Goal: Transaction & Acquisition: Subscribe to service/newsletter

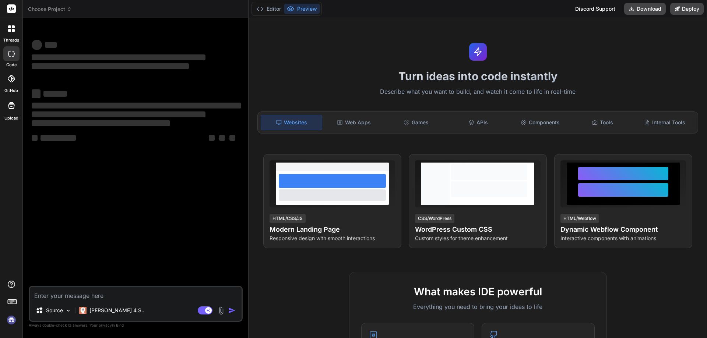
type textarea "x"
click at [46, 296] on textarea at bounding box center [136, 293] width 212 height 13
type textarea "public void verifyPagereloadToInitialResult() { _normalWait(2000); Assert.asser…"
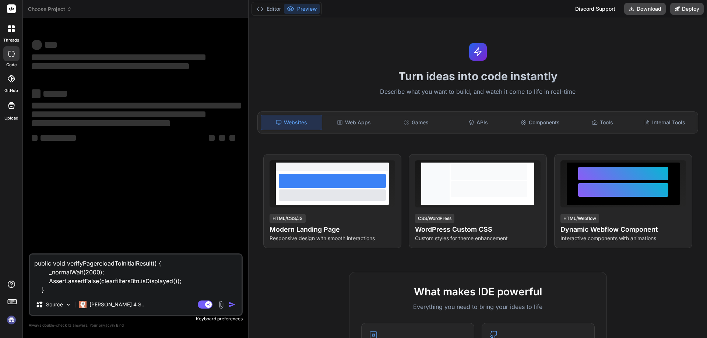
type textarea "x"
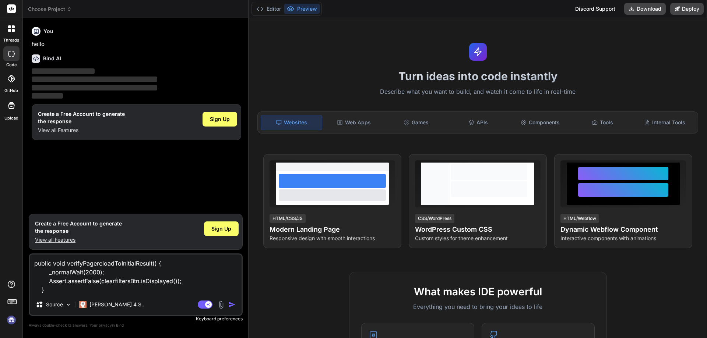
click at [49, 292] on textarea "public void verifyPagereloadToInitialResult() { _normalWait(2000); Assert.asser…" at bounding box center [136, 275] width 212 height 40
type textarea "public void verifyPagereloadToInitialResult() { _normalWait(2000); Assert.asser…"
type textarea "x"
type textarea "public void verifyPagereloadToInitialResult() { _normalWait(2000); Assert.asser…"
type textarea "x"
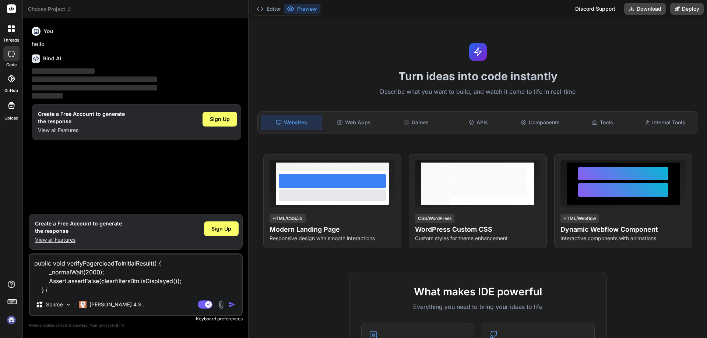
type textarea "public void verifyPagereloadToInitialResult() { _normalWait(2000); Assert.asser…"
type textarea "x"
type textarea "public void verifyPagereloadToInitialResult() { _normalWait(2000); Assert.asser…"
type textarea "x"
type textarea "public void verifyPagereloadToInitialResult() { _normalWait(2000); Assert.asser…"
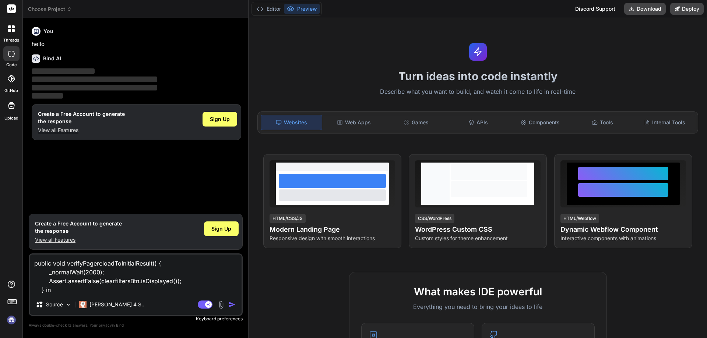
type textarea "x"
type textarea "public void verifyPagereloadToInitialResult() { _normalWait(2000); Assert.asser…"
type textarea "x"
type textarea "public void verifyPagereloadToInitialResult() { _normalWait(2000); Assert.asser…"
type textarea "x"
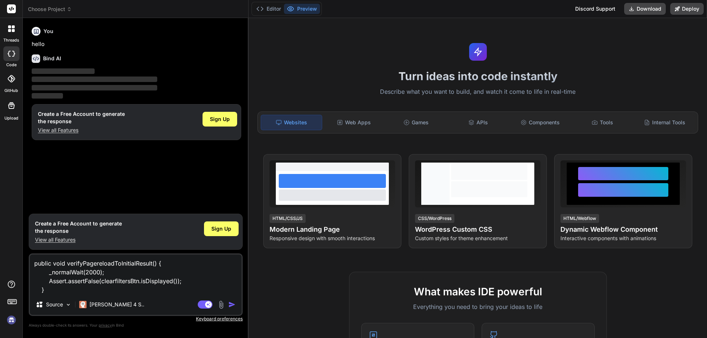
type textarea "public void verifyPagereloadToInitialResult() { _normalWait(2000); Assert.asser…"
type textarea "x"
type textarea "public void verifyPagereloadToInitialResult() { _normalWait(2000); Assert.asser…"
type textarea "x"
type textarea "public void verifyPagereloadToInitialResult() { _normalWait(2000); Assert.asser…"
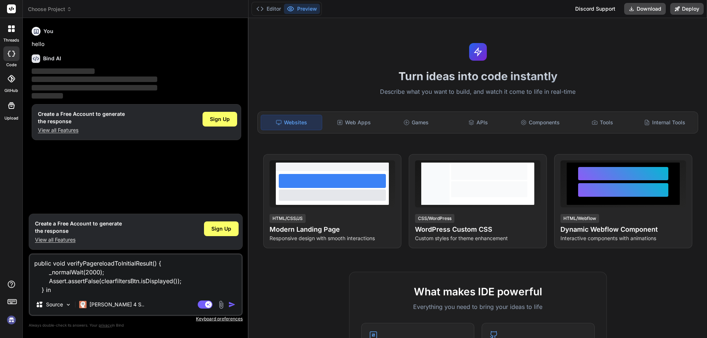
type textarea "x"
type textarea "public void verifyPagereloadToInitialResult() { _normalWait(2000); Assert.asser…"
type textarea "x"
type textarea "public void verifyPagereloadToInitialResult() { _normalWait(2000); Assert.asser…"
type textarea "x"
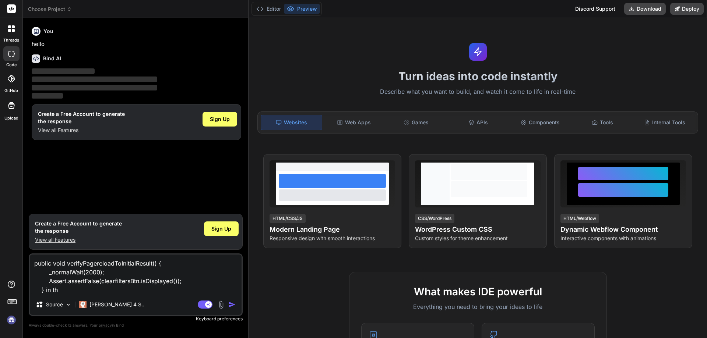
type textarea "public void verifyPagereloadToInitialResult() { _normalWait(2000); Assert.asser…"
type textarea "x"
type textarea "public void verifyPagereloadToInitialResult() { _normalWait(2000); Assert.asser…"
type textarea "x"
type textarea "public void verifyPagereloadToInitialResult() { _normalWait(2000); Assert.asser…"
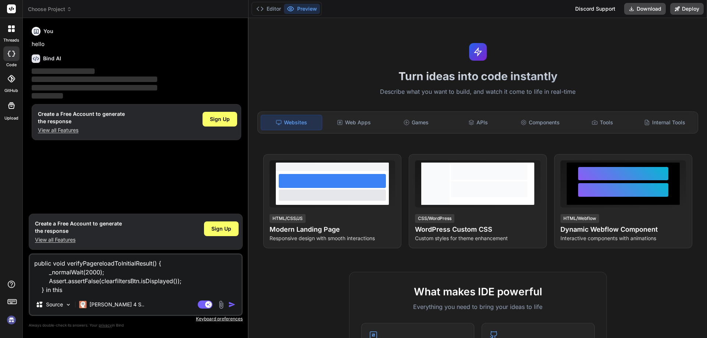
type textarea "x"
type textarea "public void verifyPagereloadToInitialResult() { _normalWait(2000); Assert.asser…"
type textarea "x"
type textarea "public void verifyPagereloadToInitialResult() { _normalWait(2000); Assert.asser…"
type textarea "x"
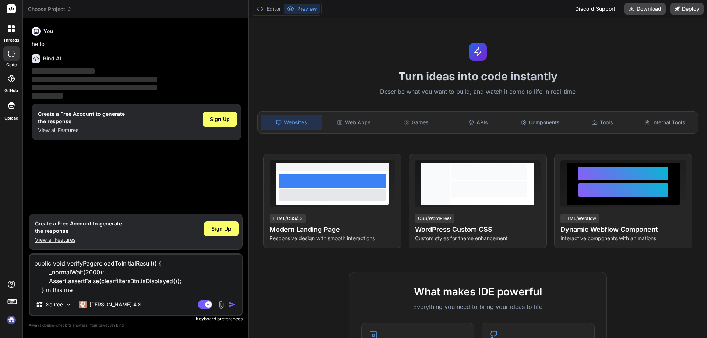
type textarea "public void verifyPagereloadToInitialResult() { _normalWait(2000); Assert.asser…"
type textarea "x"
type textarea "public void verifyPagereloadToInitialResult() { _normalWait(2000); Assert.asser…"
type textarea "x"
type textarea "public void verifyPagereloadToInitialResult() { _normalWait(2000); Assert.asser…"
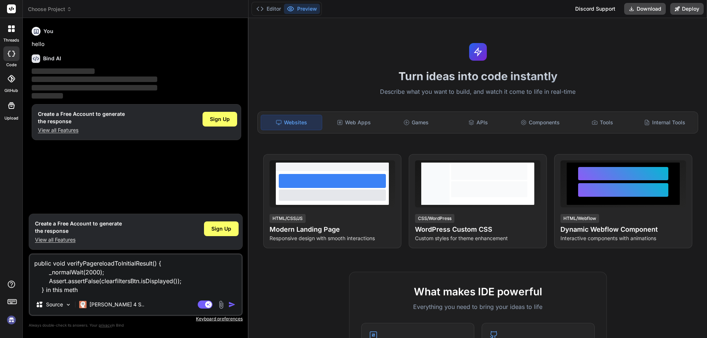
type textarea "x"
type textarea "public void verifyPagereloadToInitialResult() { _normalWait(2000); Assert.asser…"
type textarea "x"
type textarea "public void verifyPagereloadToInitialResult() { _normalWait(2000); Assert.asser…"
type textarea "x"
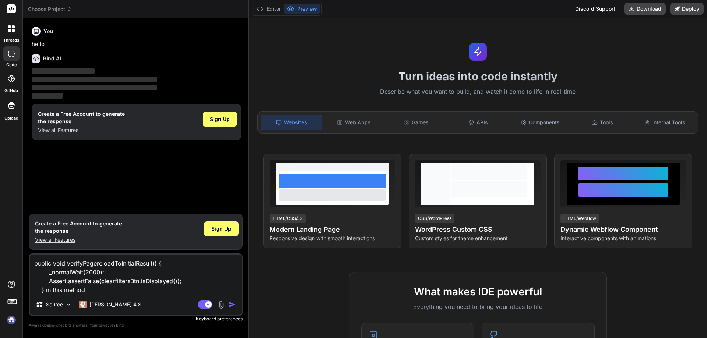
type textarea "public void verifyPagereloadToInitialResult() { _normalWait(2000); Assert.asser…"
type textarea "x"
type textarea "public void verifyPagereloadToInitialResult() { _normalWait(2000); Assert.asser…"
type textarea "x"
type textarea "public void verifyPagereloadToInitialResult() { _normalWait(2000); Assert.asser…"
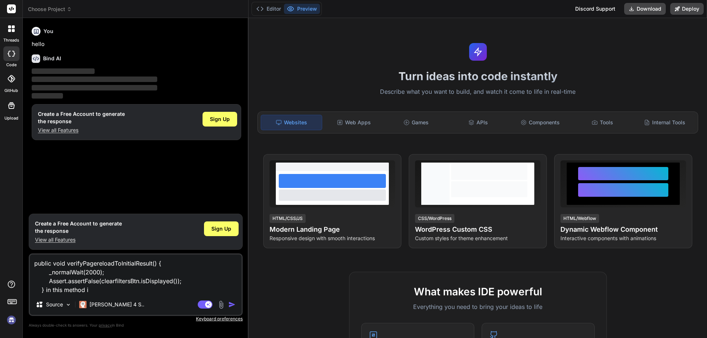
type textarea "x"
type textarea "public void verifyPagereloadToInitialResult() { _normalWait(2000); Assert.asser…"
type textarea "x"
type textarea "public void verifyPagereloadToInitialResult() { _normalWait(2000); Assert.asser…"
type textarea "x"
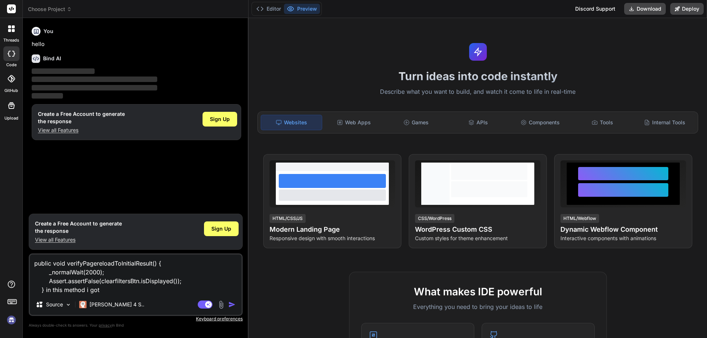
type textarea "public void verifyPagereloadToInitialResult() { _normalWait(2000); Assert.asser…"
type textarea "x"
type textarea "public void verifyPagereloadToInitialResult() { _normalWait(2000); Assert.asser…"
type textarea "x"
type textarea "public void verifyPagereloadToInitialResult() { _normalWait(2000); Assert.asser…"
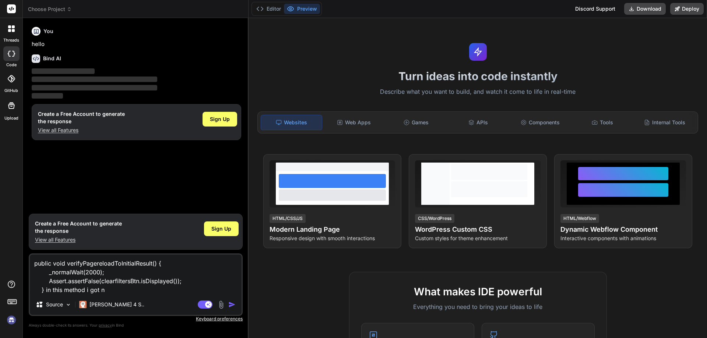
type textarea "x"
type textarea "public void verifyPagereloadToInitialResult() { _normalWait(2000); Assert.asser…"
type textarea "x"
type textarea "public void verifyPagereloadToInitialResult() { _normalWait(2000); Assert.asser…"
type textarea "x"
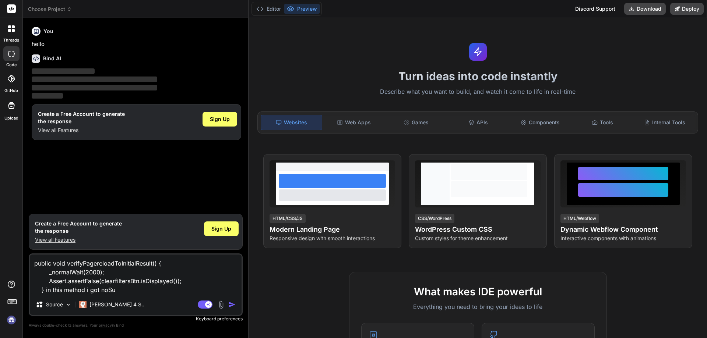
type textarea "public void verifyPagereloadToInitialResult() { _normalWait(2000); Assert.asser…"
type textarea "x"
type textarea "public void verifyPagereloadToInitialResult() { _normalWait(2000); Assert.asser…"
type textarea "x"
type textarea "public void verifyPagereloadToInitialResult() { _normalWait(2000); Assert.asser…"
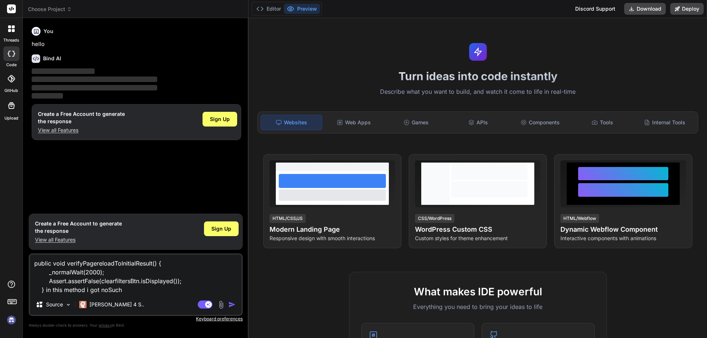
type textarea "x"
type textarea "public void verifyPagereloadToInitialResult() { _normalWait(2000); Assert.asser…"
type textarea "x"
type textarea "public void verifyPagereloadToInitialResult() { _normalWait(2000); Assert.asser…"
type textarea "x"
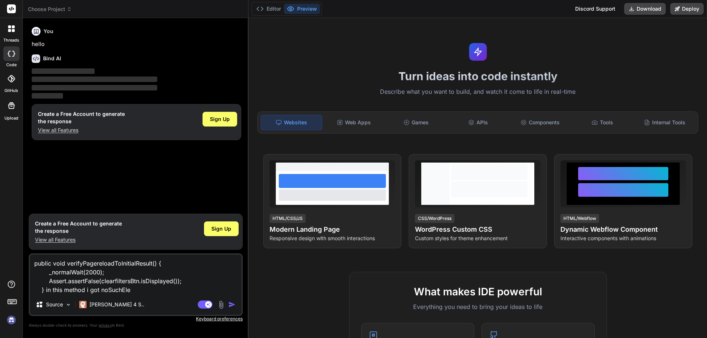
type textarea "public void verifyPagereloadToInitialResult() { _normalWait(2000); Assert.asser…"
type textarea "x"
type textarea "public void verifyPagereloadToInitialResult() { _normalWait(2000); Assert.asser…"
type textarea "x"
type textarea "public void verifyPagereloadToInitialResult() { _normalWait(2000); Assert.asser…"
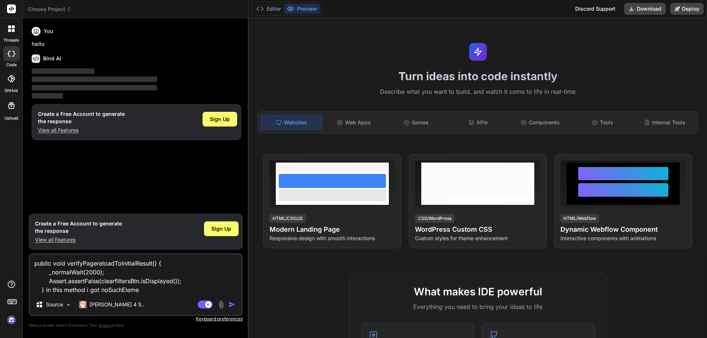
type textarea "x"
type textarea "public void verifyPagereloadToInitialResult() { _normalWait(2000); Assert.asser…"
type textarea "x"
type textarea "public void verifyPagereloadToInitialResult() { _normalWait(2000); Assert.asser…"
type textarea "x"
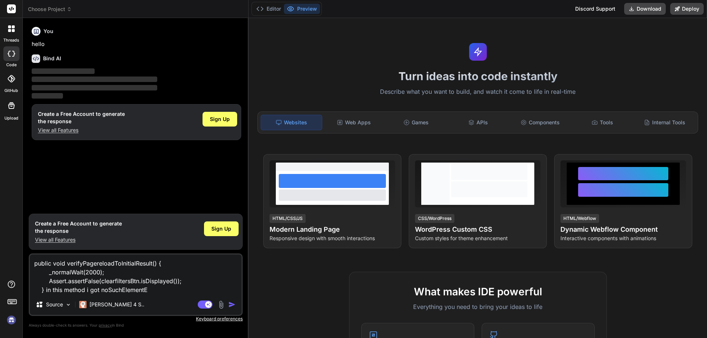
type textarea "public void verifyPagereloadToInitialResult() { _normalWait(2000); Assert.asser…"
type textarea "x"
type textarea "public void verifyPagereloadToInitialResult() { _normalWait(2000); Assert.asser…"
type textarea "x"
type textarea "public void verifyPagereloadToInitialResult() { _normalWait(2000); Assert.asser…"
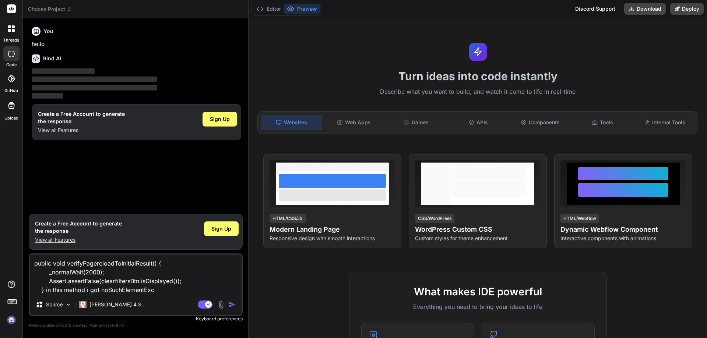
type textarea "x"
type textarea "public void verifyPagereloadToInitialResult() { _normalWait(2000); Assert.asser…"
type textarea "x"
type textarea "public void verifyPagereloadToInitialResult() { _normalWait(2000); Assert.asser…"
type textarea "x"
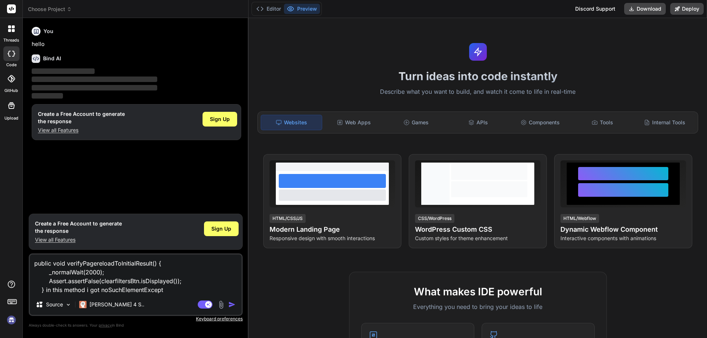
type textarea "public void verifyPagereloadToInitialResult() { _normalWait(2000); Assert.asser…"
type textarea "x"
type textarea "public void verifyPagereloadToInitialResult() { _normalWait(2000); Assert.asser…"
type textarea "x"
type textarea "public void verifyPagereloadToInitialResult() { _normalWait(2000); Assert.asser…"
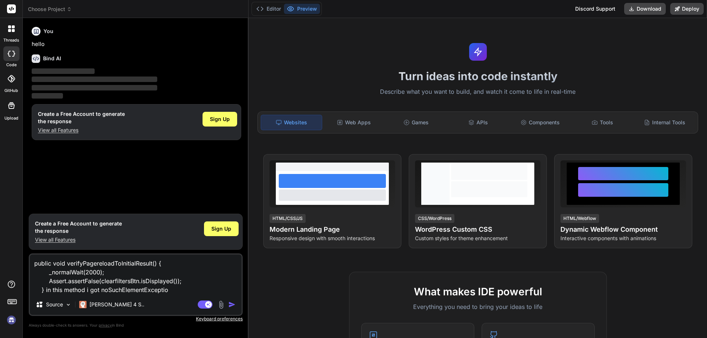
type textarea "x"
type textarea "public void verifyPagereloadToInitialResult() { _normalWait(2000); Assert.asser…"
type textarea "x"
type textarea "public void verifyPagereloadToInitialResult() { _normalWait(2000); Assert.asser…"
type textarea "x"
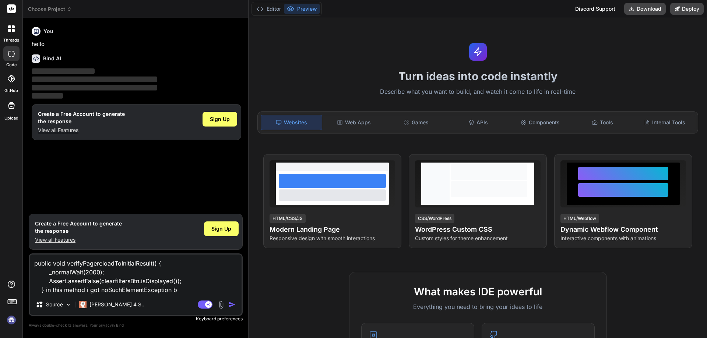
type textarea "public void verifyPagereloadToInitialResult() { _normalWait(2000); Assert.asser…"
type textarea "x"
type textarea "public void verifyPagereloadToInitialResult() { _normalWait(2000); Assert.asser…"
type textarea "x"
type textarea "public void verifyPagereloadToInitialResult() { _normalWait(2000); Assert.asser…"
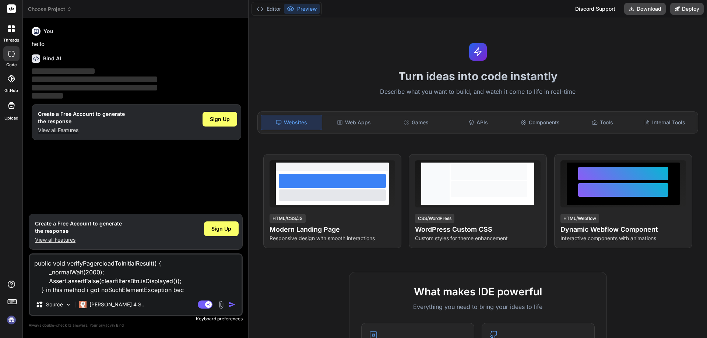
type textarea "x"
type textarea "public void verifyPagereloadToInitialResult() { _normalWait(2000); Assert.asser…"
type textarea "x"
type textarea "public void verifyPagereloadToInitialResult() { _normalWait(2000); Assert.asser…"
type textarea "x"
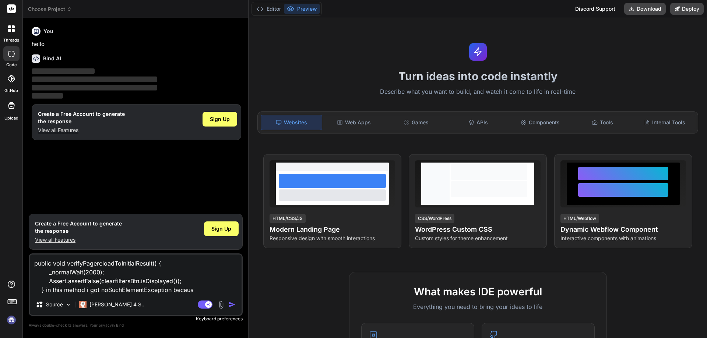
type textarea "public void verifyPagereloadToInitialResult() { _normalWait(2000); Assert.asser…"
type textarea "x"
type textarea "public void verifyPagereloadToInitialResult() { _normalWait(2000); Assert.asser…"
type textarea "x"
type textarea "public void verifyPagereloadToInitialResult() { _normalWait(2000); Assert.asser…"
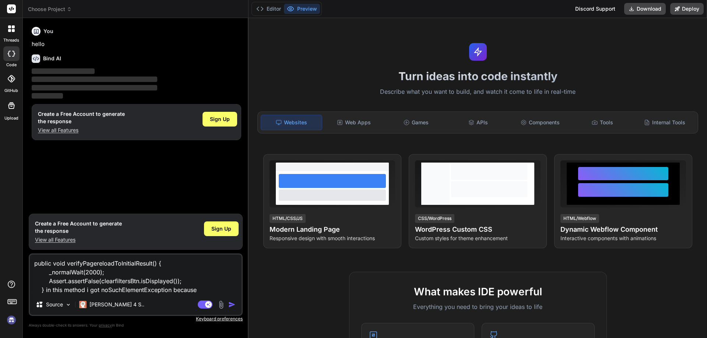
type textarea "x"
type textarea "public void verifyPagereloadToInitialResult() { _normalWait(2000); Assert.asser…"
type textarea "x"
type textarea "public void verifyPagereloadToInitialResult() { _normalWait(2000); Assert.asser…"
type textarea "x"
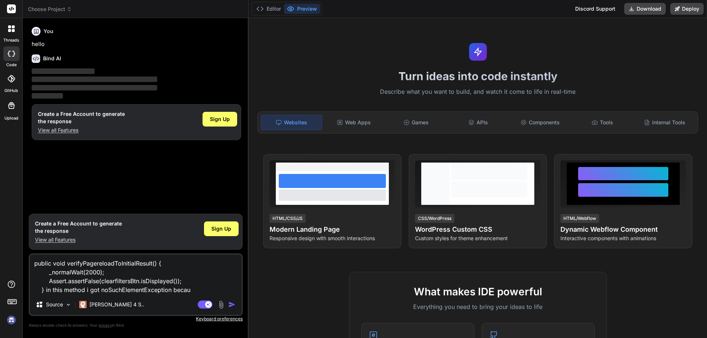
type textarea "public void verifyPagereloadToInitialResult() { _normalWait(2000); Assert.asser…"
type textarea "x"
type textarea "public void verifyPagereloadToInitialResult() { _normalWait(2000); Assert.asser…"
type textarea "x"
type textarea "public void verifyPagereloadToInitialResult() { _normalWait(2000); Assert.asser…"
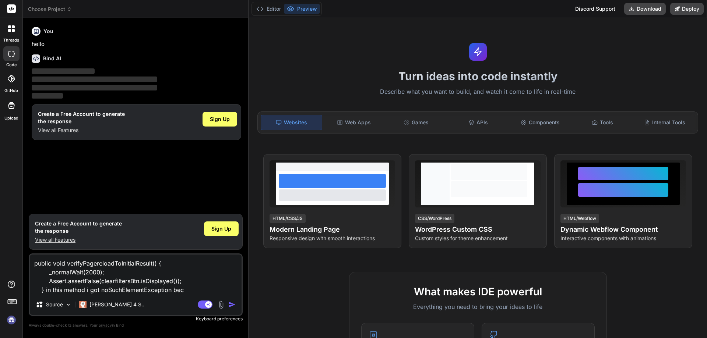
type textarea "x"
type textarea "public void verifyPagereloadToInitialResult() { _normalWait(2000); Assert.asser…"
type textarea "x"
type textarea "public void verifyPagereloadToInitialResult() { _normalWait(2000); Assert.asser…"
type textarea "x"
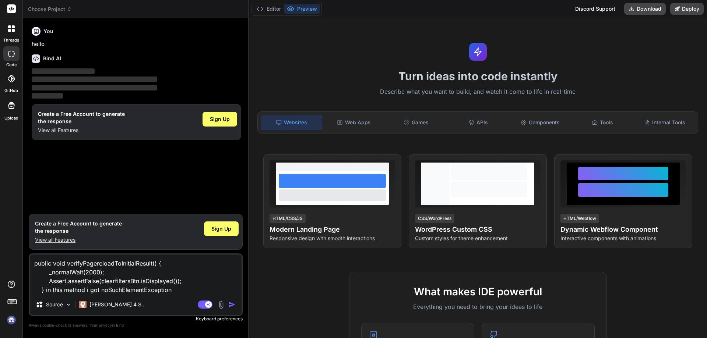
type textarea "public void verifyPagereloadToInitialResult() { _normalWait(2000); Assert.asser…"
type textarea "x"
type textarea "public void verifyPagereloadToInitialResult() { _normalWait(2000); Assert.asser…"
type textarea "x"
type textarea "public void verifyPagereloadToInitialResult() { _normalWait(2000); Assert.asser…"
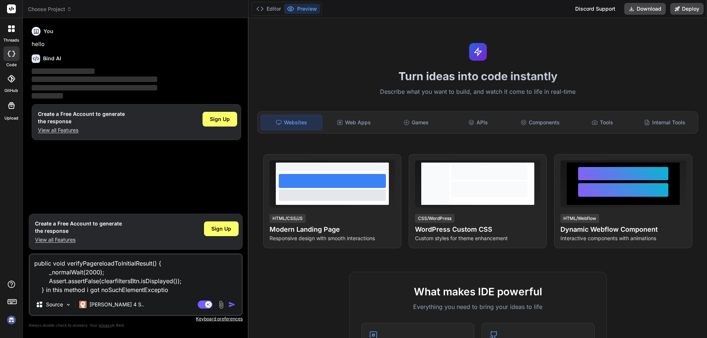
type textarea "x"
type textarea "public void verifyPagereloadToInitialResult() { _normalWait(2000); Assert.asser…"
type textarea "x"
type textarea "public void verifyPagereloadToInitialResult() { _normalWait(2000); Assert.asser…"
type textarea "x"
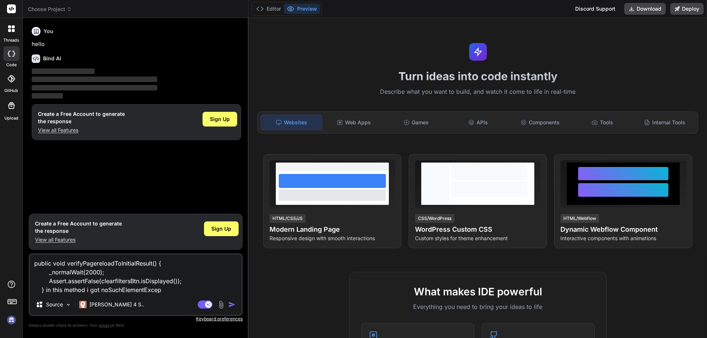
type textarea "public void verifyPagereloadToInitialResult() { _normalWait(2000); Assert.asser…"
type textarea "x"
type textarea "public void verifyPagereloadToInitialResult() { _normalWait(2000); Assert.asser…"
type textarea "x"
type textarea "public void verifyPagereloadToInitialResult() { _normalWait(2000); Assert.asser…"
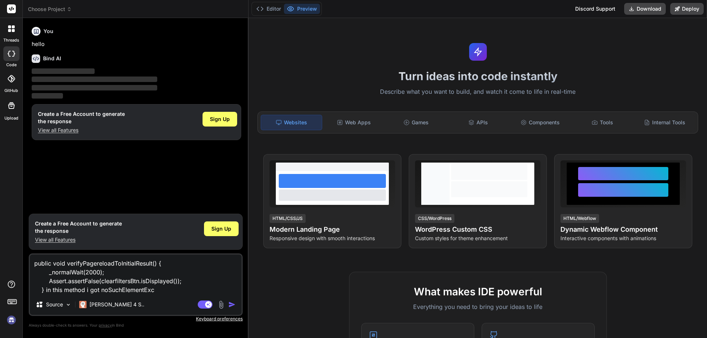
type textarea "x"
type textarea "public void verifyPagereloadToInitialResult() { _normalWait(2000); Assert.asser…"
type textarea "x"
type textarea "public void verifyPagereloadToInitialResult() { _normalWait(2000); Assert.asser…"
type textarea "x"
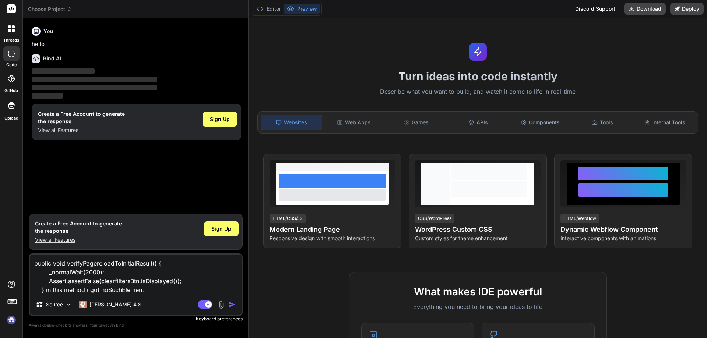
type textarea "public void verifyPagereloadToInitialResult() { _normalWait(2000); Assert.asser…"
type textarea "x"
type textarea "public void verifyPagereloadToInitialResult() { _normalWait(2000); Assert.asser…"
type textarea "x"
type textarea "public void verifyPagereloadToInitialResult() { _normalWait(2000); Assert.asser…"
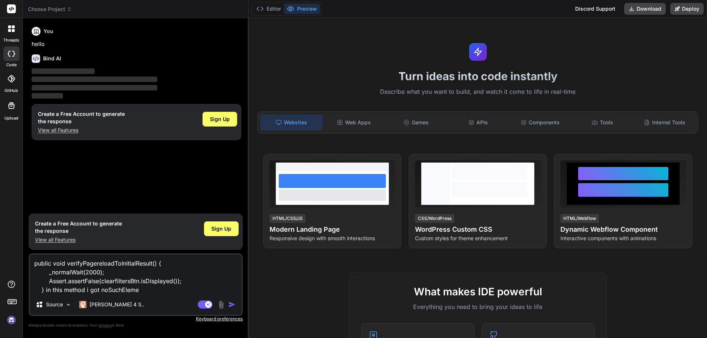
type textarea "x"
type textarea "public void verifyPagereloadToInitialResult() { _normalWait(2000); Assert.asser…"
type textarea "x"
type textarea "public void verifyPagereloadToInitialResult() { _normalWait(2000); Assert.asser…"
type textarea "x"
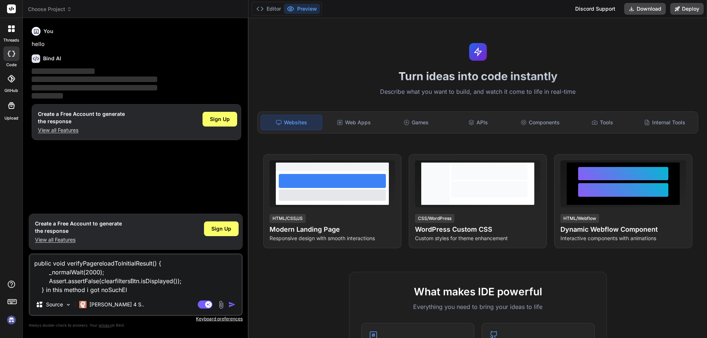
type textarea "public void verifyPagereloadToInitialResult() { _normalWait(2000); Assert.asser…"
type textarea "x"
type textarea "public void verifyPagereloadToInitialResult() { _normalWait(2000); Assert.asser…"
type textarea "x"
type textarea "public void verifyPagereloadToInitialResult() { _normalWait(2000); Assert.asser…"
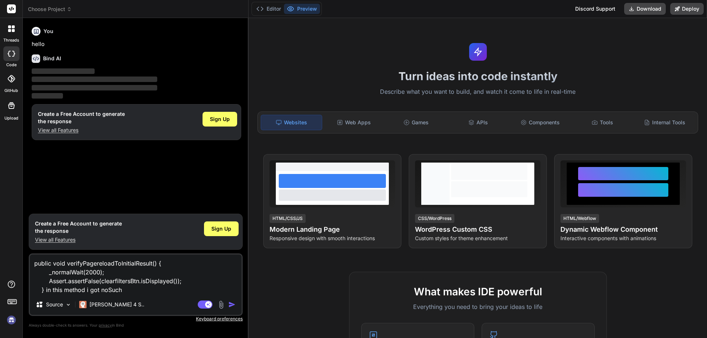
type textarea "x"
type textarea "public void verifyPagereloadToInitialResult() { _normalWait(2000); Assert.asser…"
type textarea "x"
type textarea "public void verifyPagereloadToInitialResult() { _normalWait(2000); Assert.asser…"
type textarea "x"
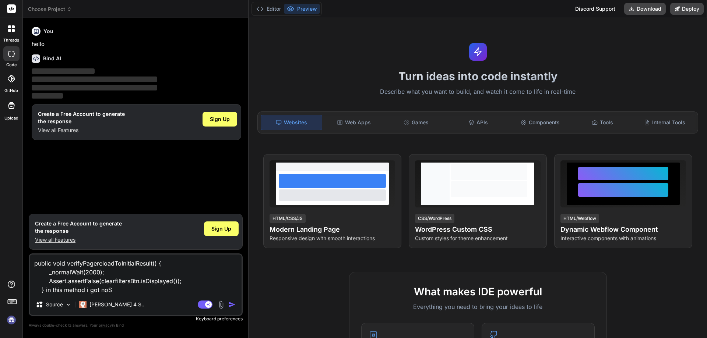
type textarea "public void verifyPagereloadToInitialResult() { _normalWait(2000); Assert.asser…"
type textarea "x"
type textarea "public void verifyPagereloadToInitialResult() { _normalWait(2000); Assert.asser…"
type textarea "x"
type textarea "public void verifyPagereloadToInitialResult() { _normalWait(2000); Assert.asser…"
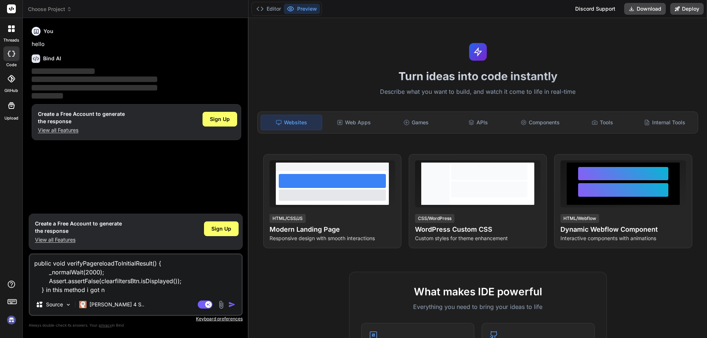
type textarea "x"
type textarea "public void verifyPagereloadToInitialResult() { _normalWait(2000); Assert.asser…"
type textarea "x"
type textarea "public void verifyPagereloadToInitialResult() { _normalWait(2000); Assert.asser…"
type textarea "x"
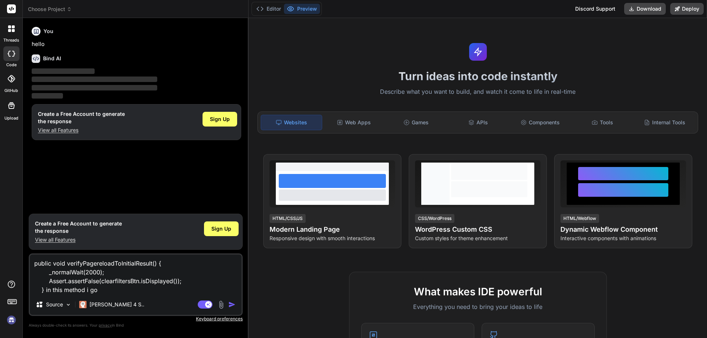
type textarea "public void verifyPagereloadToInitialResult() { _normalWait(2000); Assert.asser…"
type textarea "x"
type textarea "public void verifyPagereloadToInitialResult() { _normalWait(2000); Assert.asser…"
type textarea "x"
type textarea "public void verifyPagereloadToInitialResult() { _normalWait(2000); Assert.asser…"
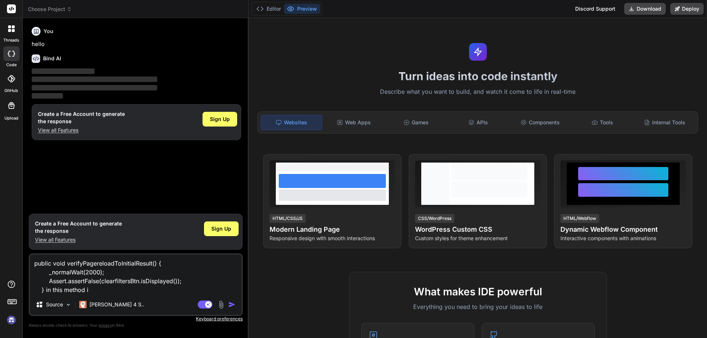
type textarea "x"
type textarea "public void verifyPagereloadToInitialResult() { _normalWait(2000); Assert.asser…"
type textarea "x"
type textarea "public void verifyPagereloadToInitialResult() { _normalWait(2000); Assert.asser…"
type textarea "x"
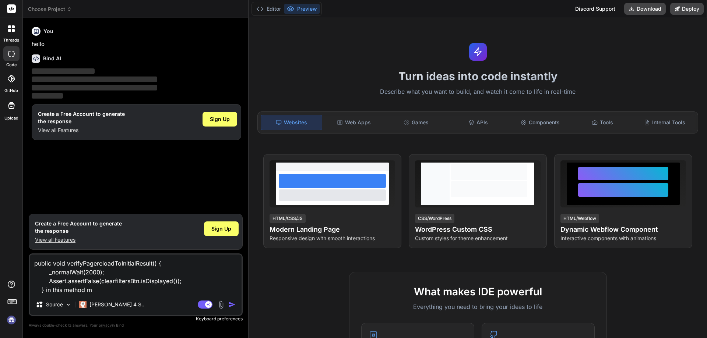
type textarea "public void verifyPagereloadToInitialResult() { _normalWait(2000); Assert.asser…"
type textarea "x"
type textarea "public void verifyPagereloadToInitialResult() { _normalWait(2000); Assert.asser…"
click at [120, 282] on textarea "public void verifyPagereloadToInitialResult() { _normalWait(2000); Assert.asser…" at bounding box center [136, 275] width 212 height 40
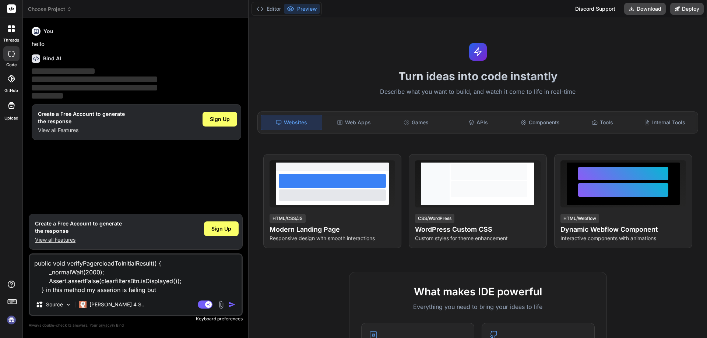
click at [160, 292] on textarea "public void verifyPagereloadToInitialResult() { _normalWait(2000); Assert.asser…" at bounding box center [136, 275] width 212 height 40
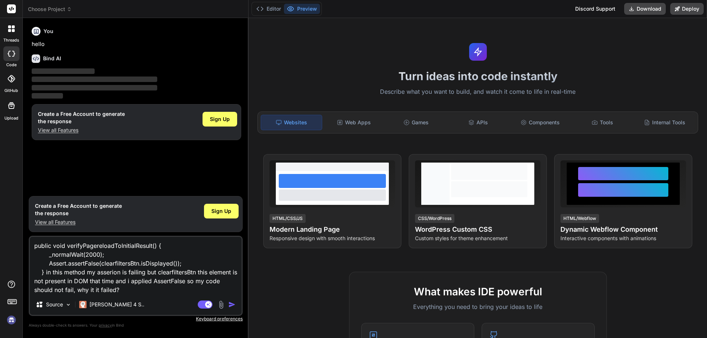
click at [230, 298] on div "Source Claude 4 S.." at bounding box center [136, 307] width 212 height 18
click at [229, 302] on img "button" at bounding box center [231, 304] width 7 height 7
click at [218, 117] on span "Sign Up" at bounding box center [220, 119] width 20 height 7
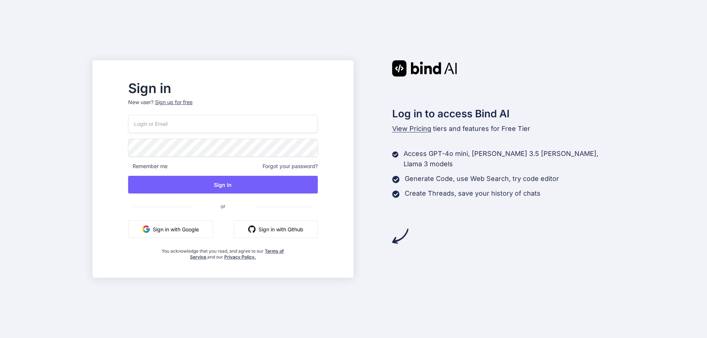
click at [165, 124] on input "email" at bounding box center [223, 124] width 190 height 18
type input "abhishekm6@chetu.com"
click at [193, 100] on div "Sign up for free" at bounding box center [174, 102] width 38 height 7
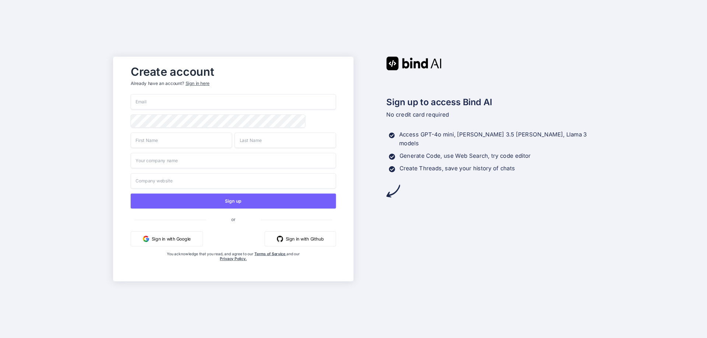
click at [154, 99] on input "email" at bounding box center [233, 101] width 205 height 15
type input "abhishekm6@chetu.com"
type input "Abhishek"
type input "Mareshwar"
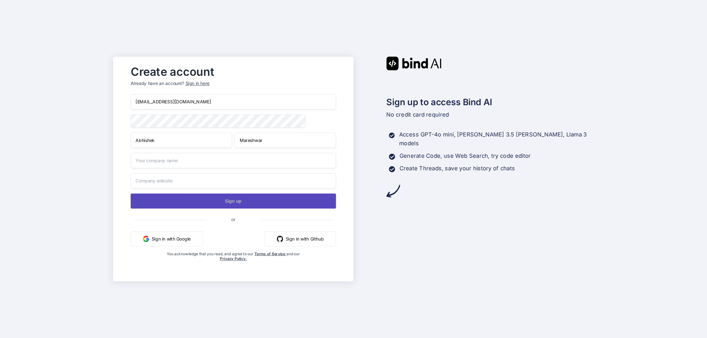
click at [233, 201] on button "Sign up" at bounding box center [233, 201] width 205 height 15
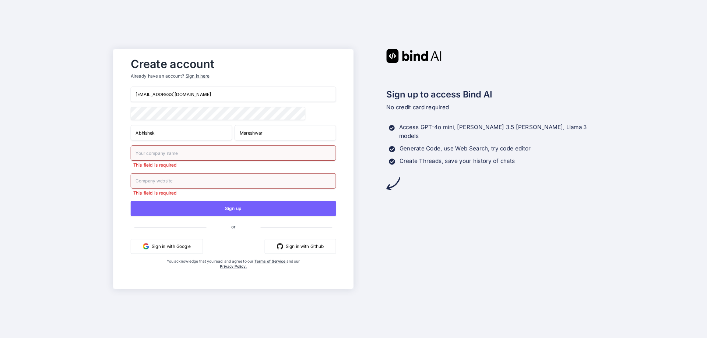
click at [144, 152] on input "text" at bounding box center [233, 152] width 205 height 15
type input "Chetu INC."
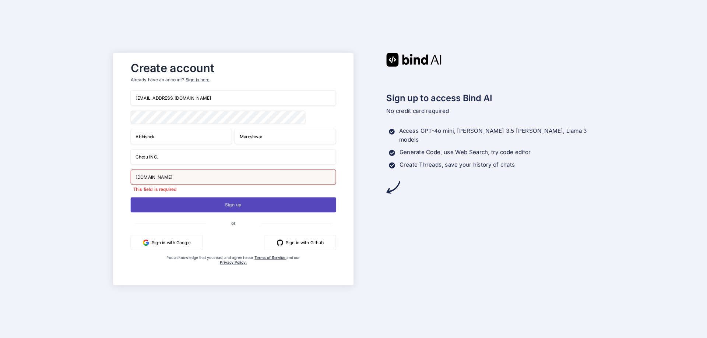
type input "chetuinc.com"
click at [224, 201] on button "Sign up" at bounding box center [233, 204] width 205 height 15
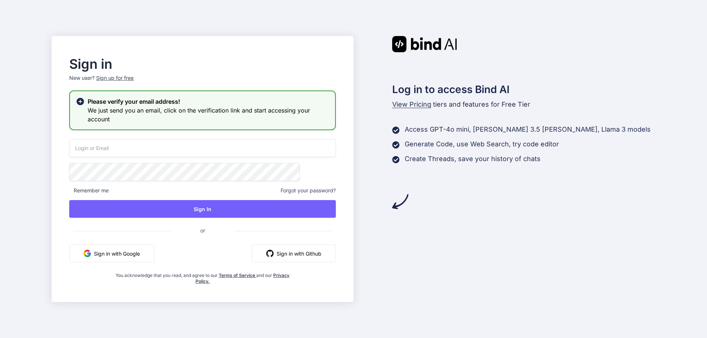
click at [132, 149] on input "email" at bounding box center [202, 148] width 267 height 18
type input "abhishekm6@chetu.com"
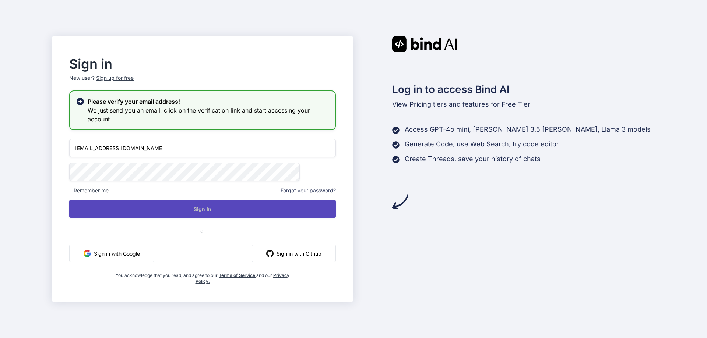
click at [222, 204] on button "Sign In" at bounding box center [202, 209] width 267 height 18
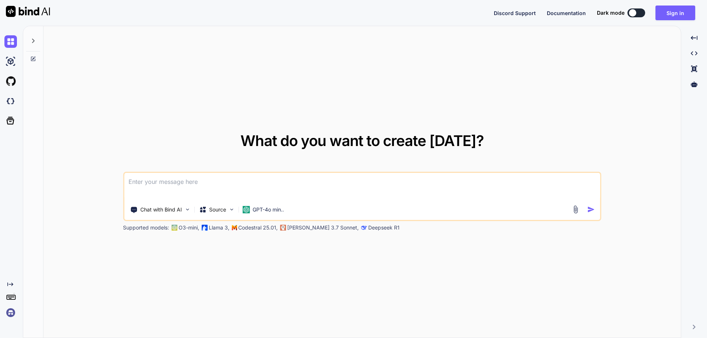
click at [134, 186] on textarea at bounding box center [362, 186] width 476 height 27
paste textarea
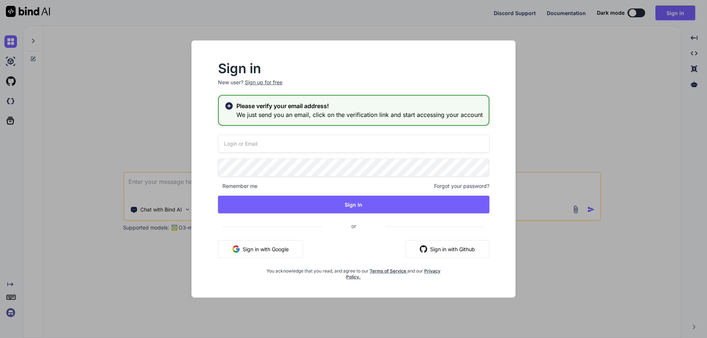
click at [235, 144] on input "email" at bounding box center [353, 144] width 271 height 18
type input "abhishekm6@chetu.com"
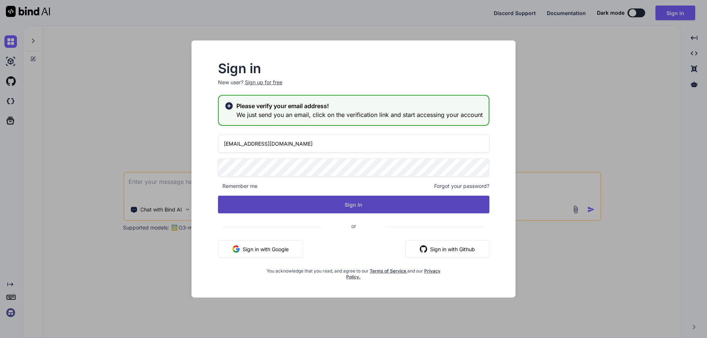
click at [351, 206] on button "Sign In" at bounding box center [353, 205] width 271 height 18
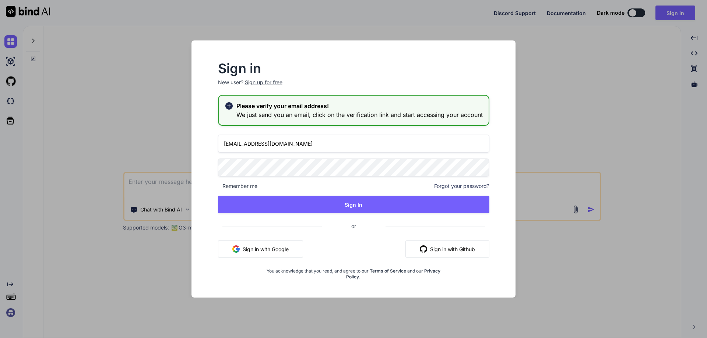
click at [579, 103] on div "Sign in New user? Sign up for free Please verify your email address! We just se…" at bounding box center [353, 169] width 707 height 338
